Goal: Task Accomplishment & Management: Use online tool/utility

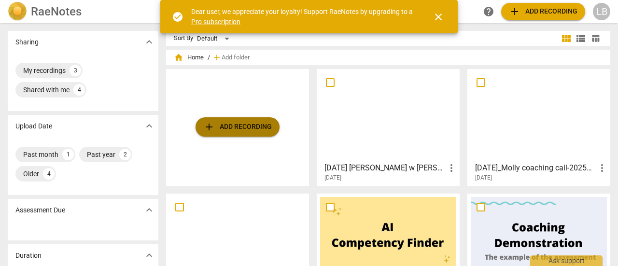
click at [239, 128] on span "add Add recording" at bounding box center [237, 127] width 69 height 12
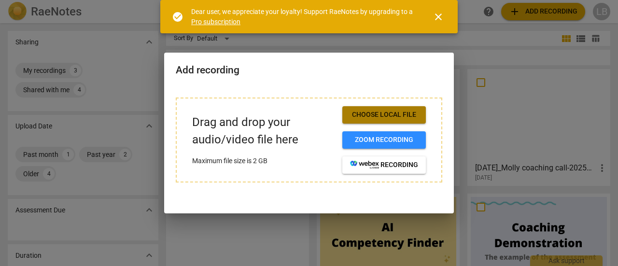
click at [367, 119] on span "Choose local file" at bounding box center [384, 115] width 68 height 10
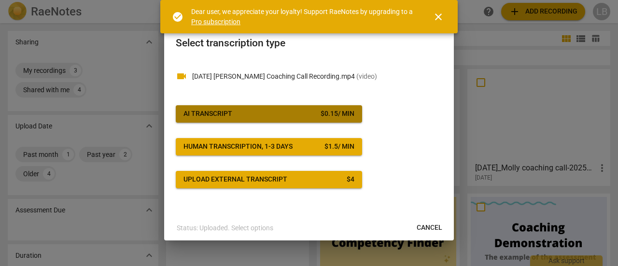
click at [297, 116] on span "AI Transcript $ 0.15 / min" at bounding box center [269, 114] width 171 height 10
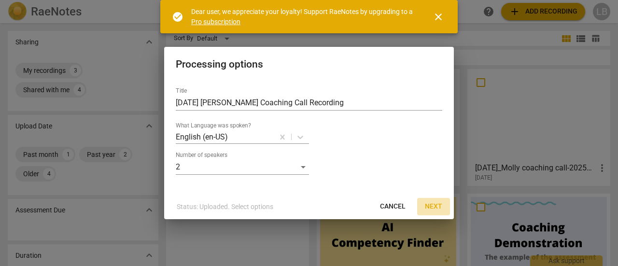
click at [437, 209] on span "Next" at bounding box center [433, 207] width 17 height 10
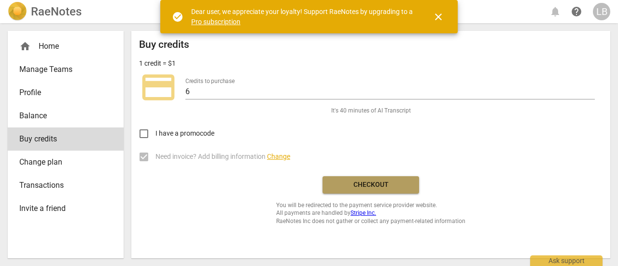
click at [371, 186] on span "Checkout" at bounding box center [370, 185] width 81 height 10
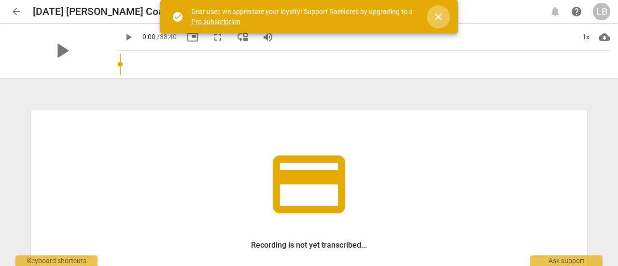
click at [437, 14] on span "close" at bounding box center [439, 17] width 12 height 12
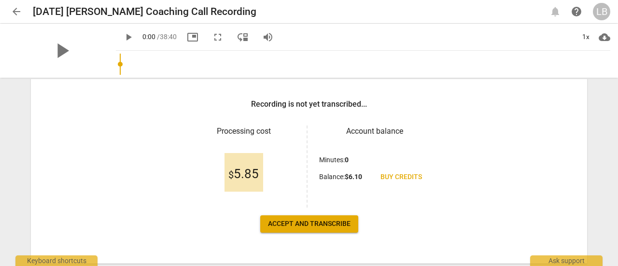
scroll to position [169, 0]
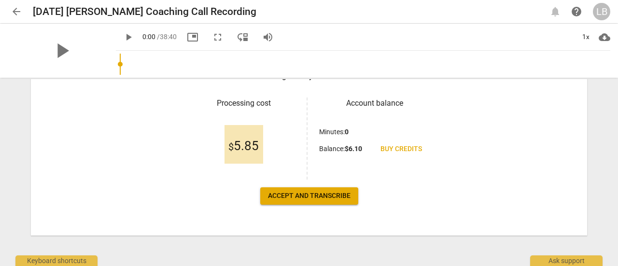
click at [316, 195] on span "Accept and transcribe" at bounding box center [309, 196] width 83 height 10
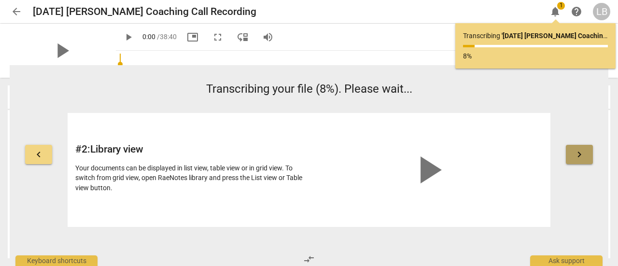
click at [583, 155] on span "keyboard_arrow_right" at bounding box center [580, 155] width 12 height 12
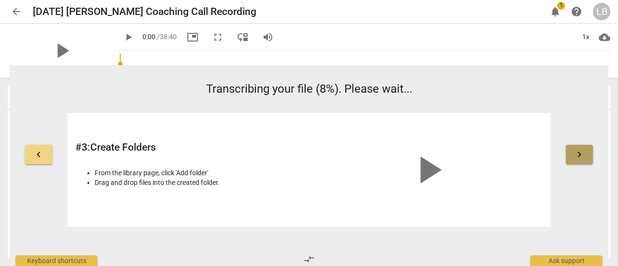
click at [583, 155] on span "keyboard_arrow_right" at bounding box center [580, 155] width 12 height 12
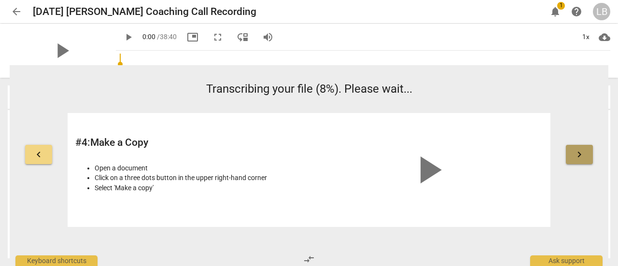
click at [583, 155] on span "keyboard_arrow_right" at bounding box center [580, 155] width 12 height 12
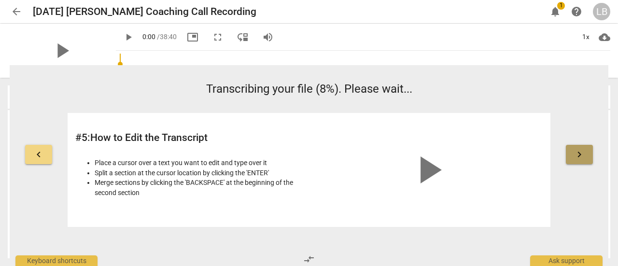
click at [583, 155] on span "keyboard_arrow_right" at bounding box center [580, 155] width 12 height 12
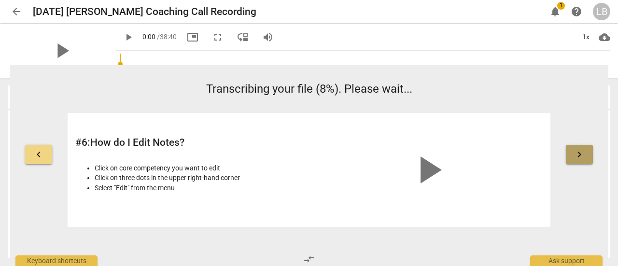
click at [583, 155] on span "keyboard_arrow_right" at bounding box center [580, 155] width 12 height 12
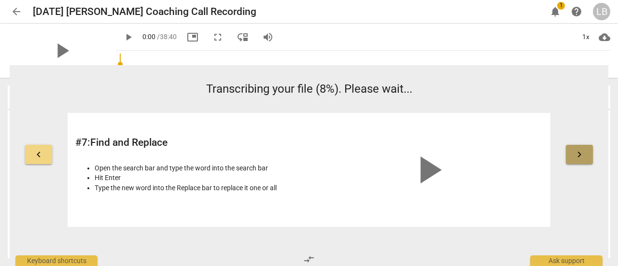
click at [583, 155] on span "keyboard_arrow_right" at bounding box center [580, 155] width 12 height 12
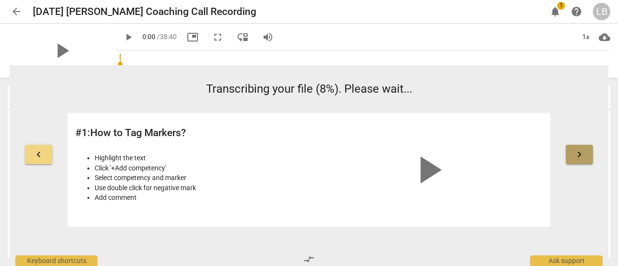
click at [583, 155] on span "keyboard_arrow_right" at bounding box center [580, 155] width 12 height 12
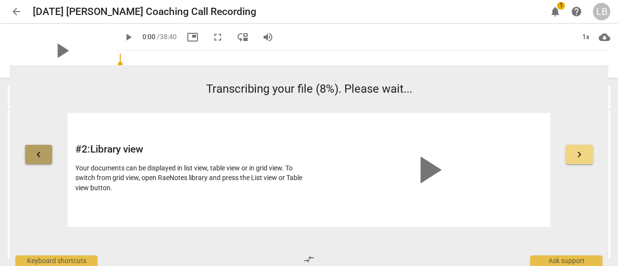
click at [40, 154] on span "keyboard_arrow_left" at bounding box center [39, 155] width 12 height 12
